Goal: Communication & Community: Answer question/provide support

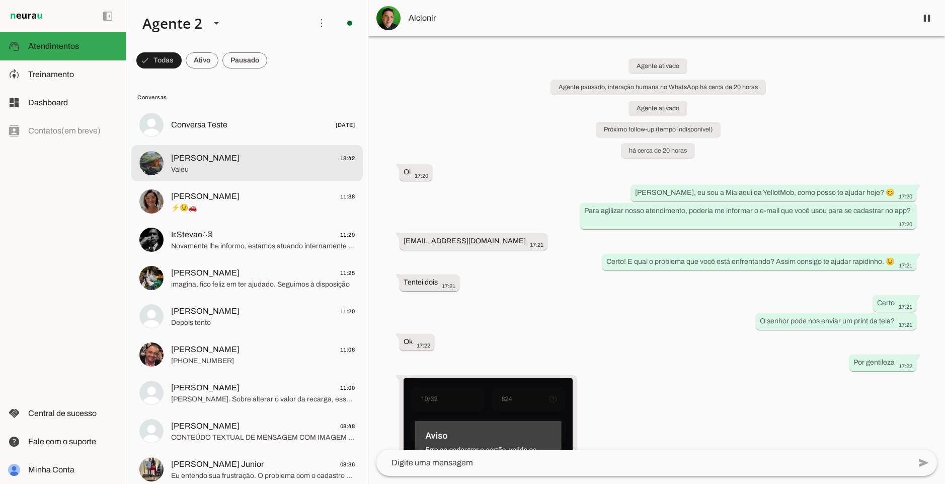
click at [253, 152] on span "[PERSON_NAME] 13:42" at bounding box center [263, 158] width 184 height 13
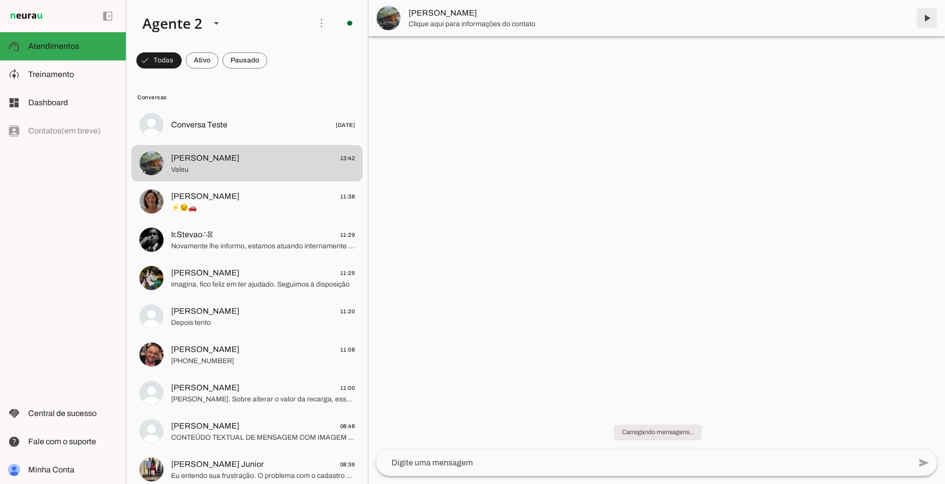
click at [923, 22] on span at bounding box center [927, 18] width 24 height 24
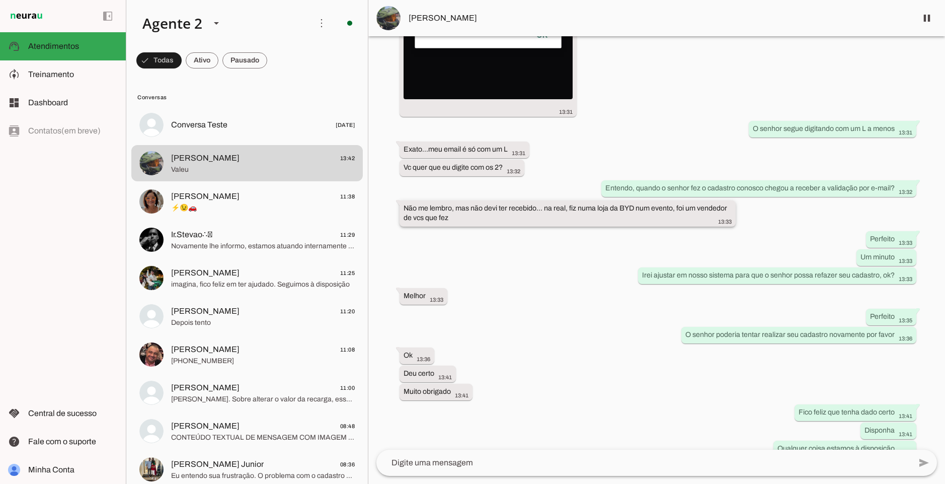
scroll to position [1076, 0]
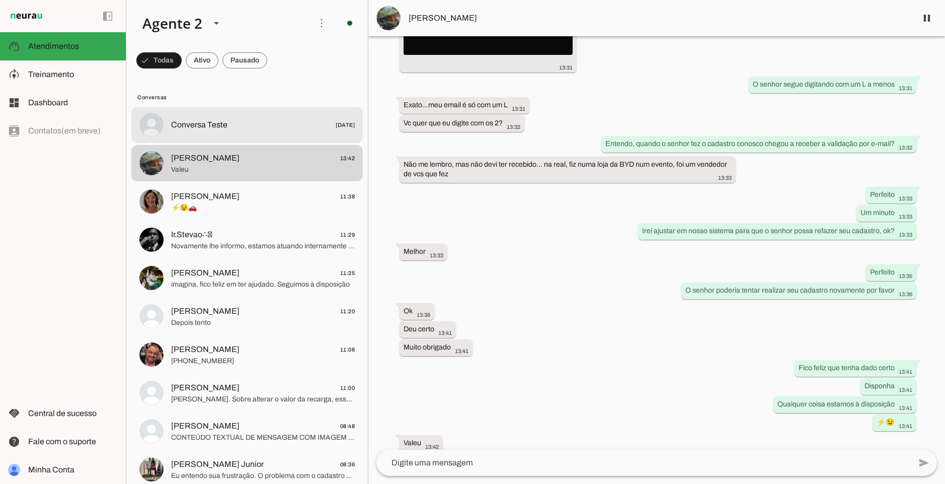
click at [254, 141] on md-item "Conversa Teste [DATE]" at bounding box center [247, 125] width 232 height 36
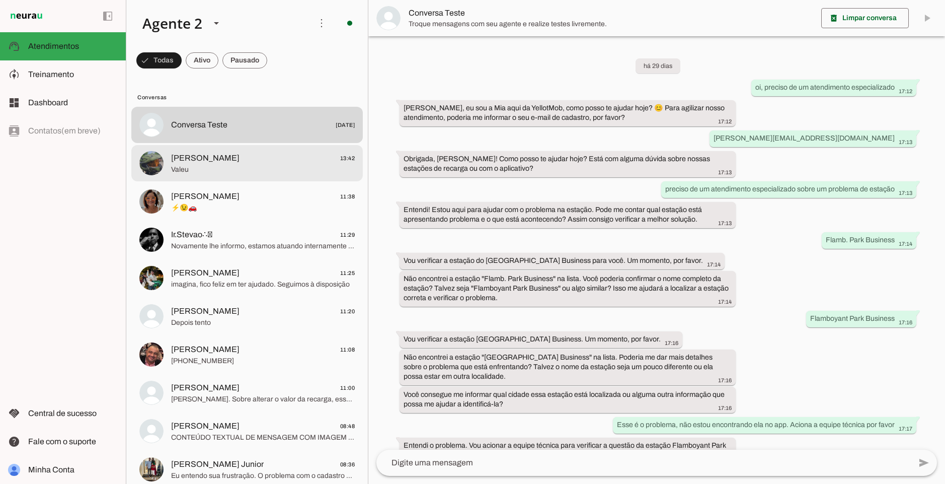
scroll to position [601, 0]
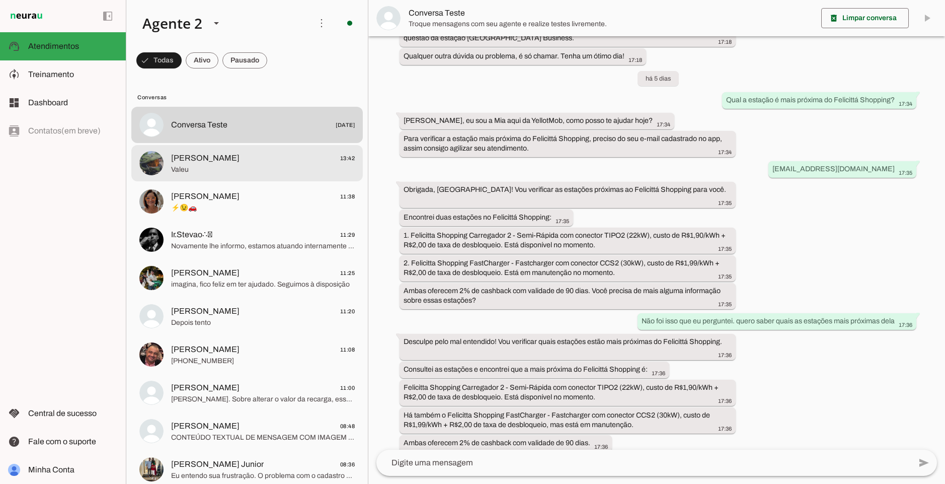
click at [294, 158] on span "[PERSON_NAME] 13:42" at bounding box center [263, 158] width 184 height 13
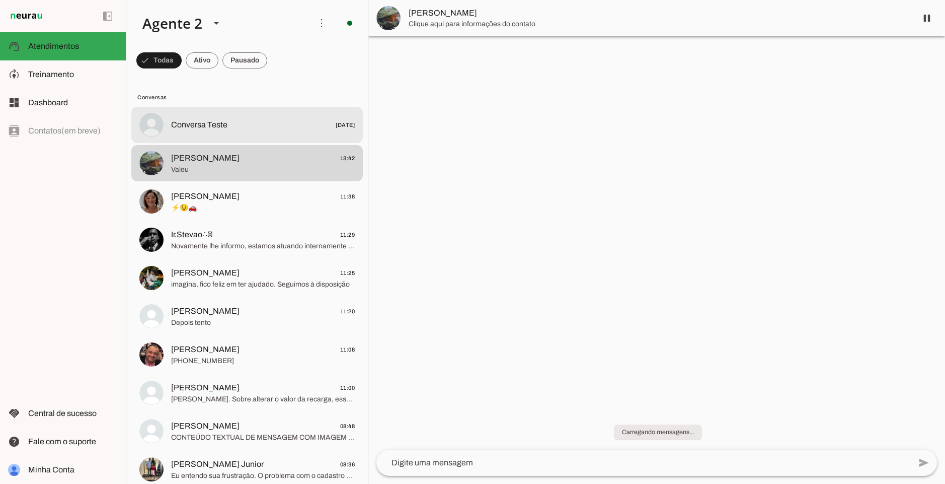
click at [292, 130] on span "Conversa Teste [DATE]" at bounding box center [263, 125] width 184 height 13
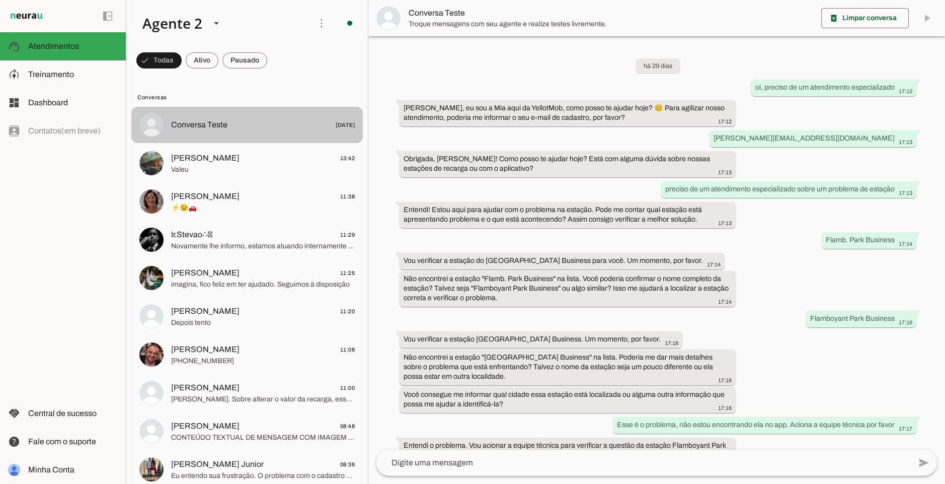
scroll to position [601, 0]
